Goal: Task Accomplishment & Management: Manage account settings

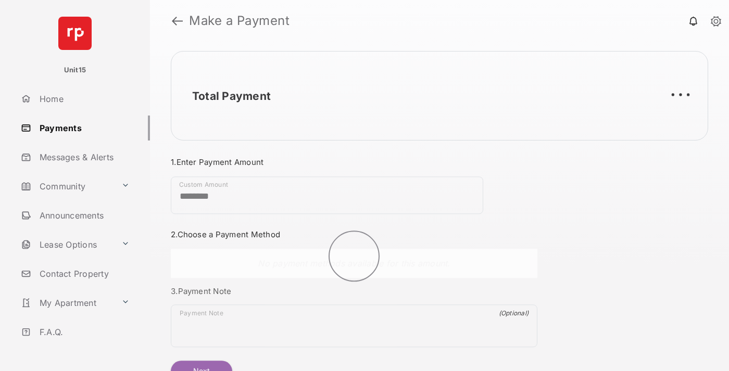
scroll to position [56, 0]
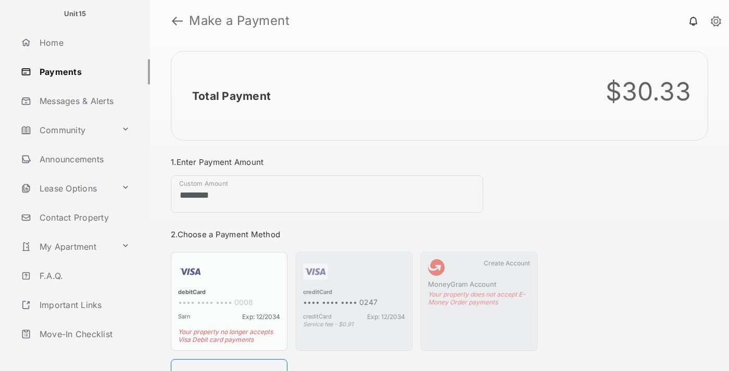
click at [81, 351] on link "Logout" at bounding box center [83, 363] width 133 height 25
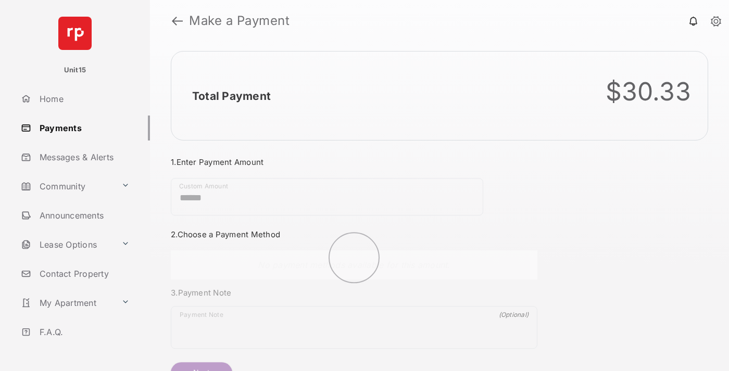
scroll to position [56, 0]
